Goal: Transaction & Acquisition: Purchase product/service

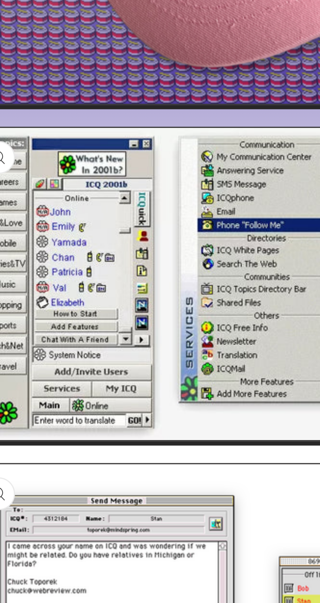
scroll to position [217, 0]
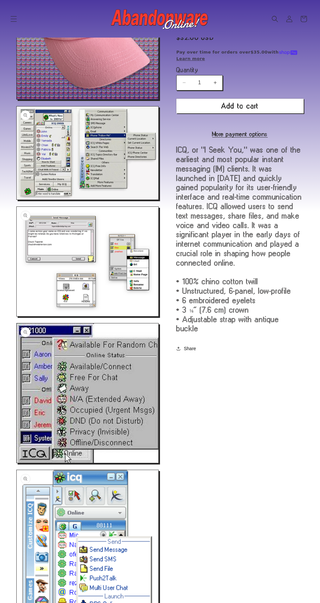
scroll to position [240, 0]
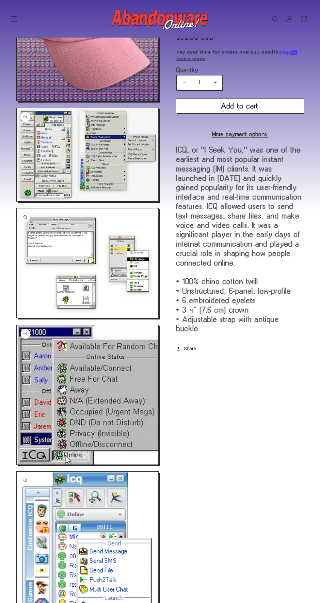
click at [17, 201] on button "Open media 3 in modal" at bounding box center [17, 201] width 0 height 0
